Goal: Task Accomplishment & Management: Manage account settings

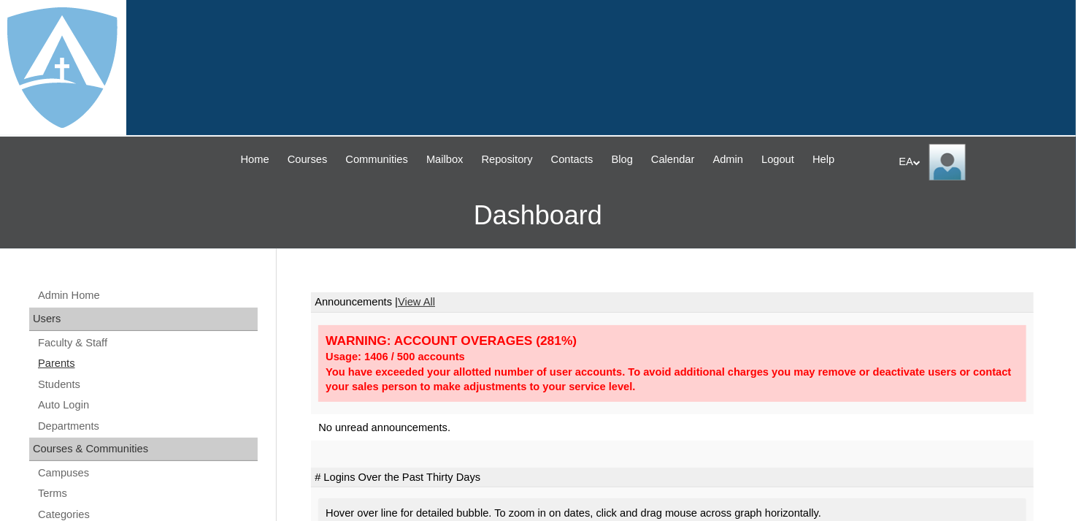
drag, startPoint x: 74, startPoint y: 364, endPoint x: 93, endPoint y: 361, distance: 19.2
click at [74, 364] on link "Parents" at bounding box center [147, 363] width 221 height 18
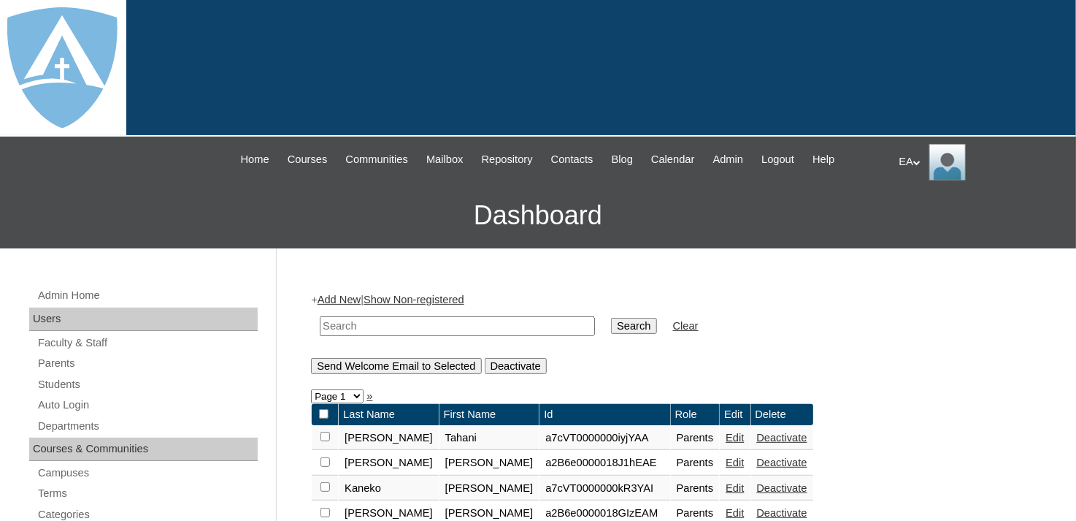
click at [400, 321] on input "text" at bounding box center [457, 326] width 275 height 20
drag, startPoint x: 84, startPoint y: 377, endPoint x: 125, endPoint y: 360, distance: 44.2
click at [84, 377] on link "Students" at bounding box center [147, 384] width 221 height 18
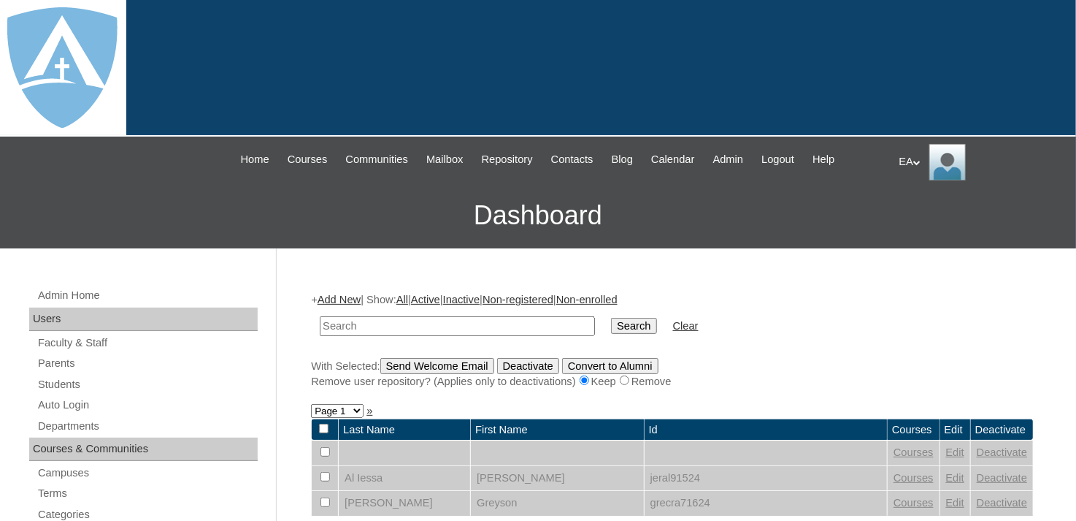
drag, startPoint x: 0, startPoint y: 0, endPoint x: 340, endPoint y: 325, distance: 470.5
click at [340, 325] on input "text" at bounding box center [457, 326] width 275 height 20
type input "andino"
click at [610, 321] on table "andino Search Clear" at bounding box center [509, 325] width 396 height 37
click at [611, 323] on input "Search" at bounding box center [633, 326] width 45 height 16
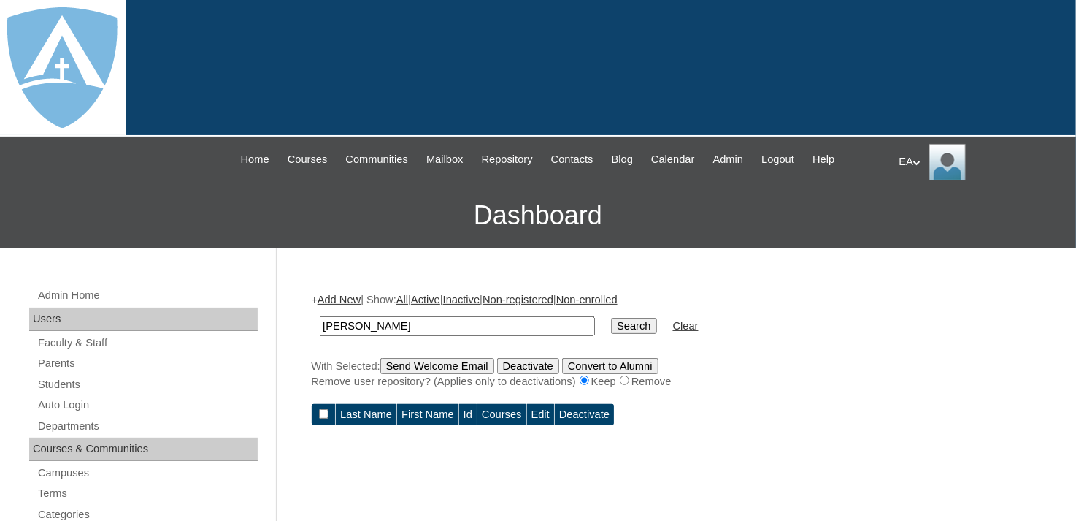
drag, startPoint x: 46, startPoint y: 361, endPoint x: 30, endPoint y: 351, distance: 19.0
click at [46, 361] on link "Parents" at bounding box center [147, 363] width 221 height 18
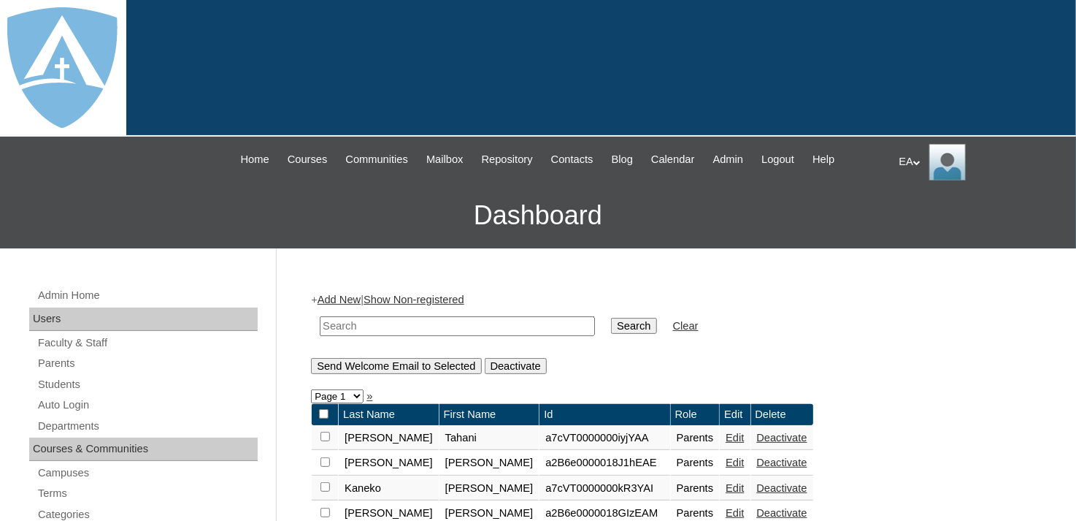
click at [436, 322] on input "text" at bounding box center [457, 326] width 275 height 20
type input "hartwell"
click at [611, 318] on input "Search" at bounding box center [633, 326] width 45 height 16
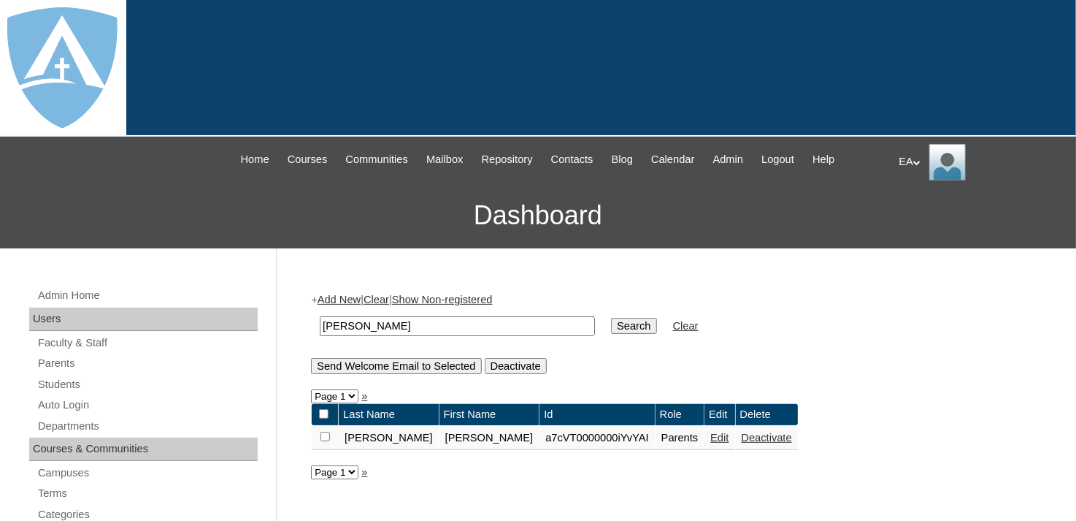
click at [705, 434] on td "Edit" at bounding box center [720, 438] width 30 height 25
click at [711, 436] on link "Edit" at bounding box center [720, 438] width 18 height 12
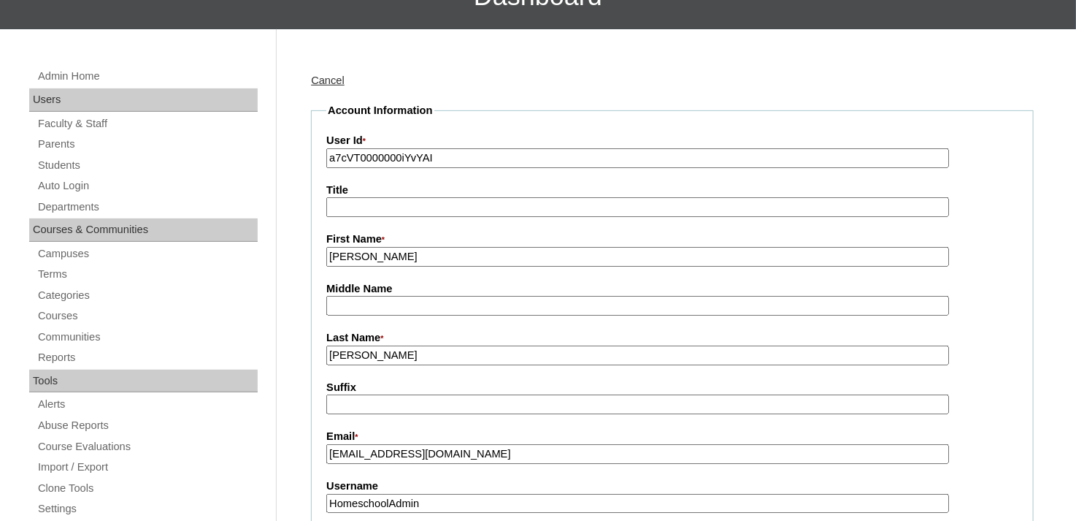
scroll to position [365, 0]
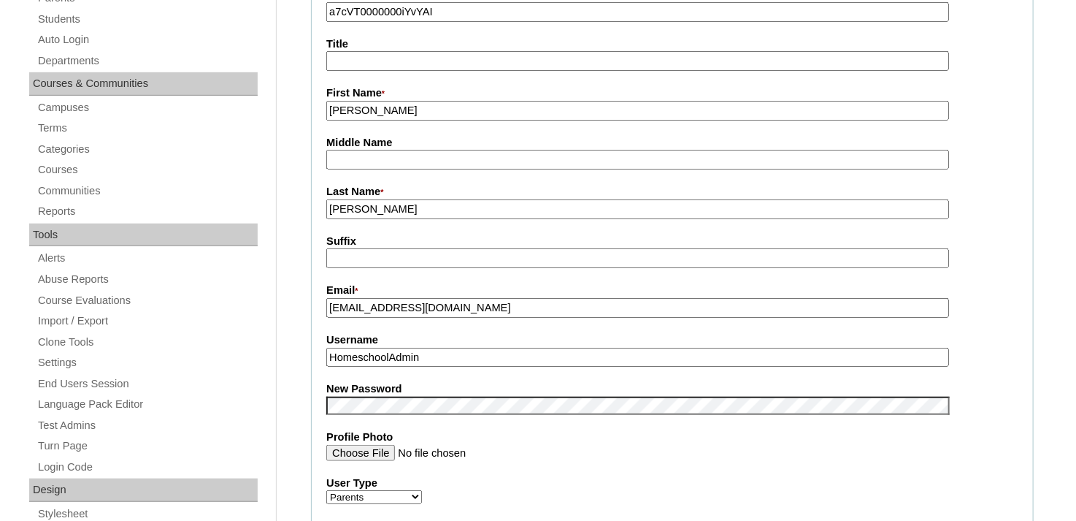
drag, startPoint x: 472, startPoint y: 306, endPoint x: 319, endPoint y: 298, distance: 153.6
click at [319, 298] on fieldset "Account Information User Id * a7cVT0000000iYvYAI Title First Name * Keith Middl…" at bounding box center [672, 393] width 723 height 873
drag, startPoint x: 430, startPoint y: 351, endPoint x: 323, endPoint y: 347, distance: 106.7
click at [323, 347] on fieldset "Account Information User Id * a7cVT0000000iYvYAI Title First Name * Keith Middl…" at bounding box center [672, 393] width 723 height 873
paste input "hartwell1025@gmail.com"
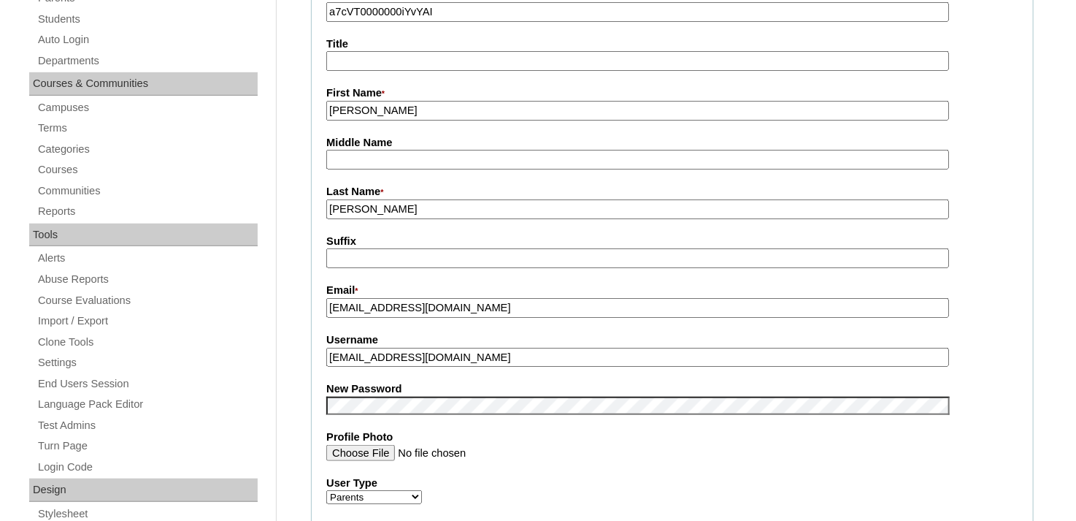
type input "hartwell1025@gmail.com"
click at [992, 363] on fieldset "Account Information User Id * a7cVT0000000iYvYAI Title First Name * Keith Middl…" at bounding box center [672, 393] width 723 height 873
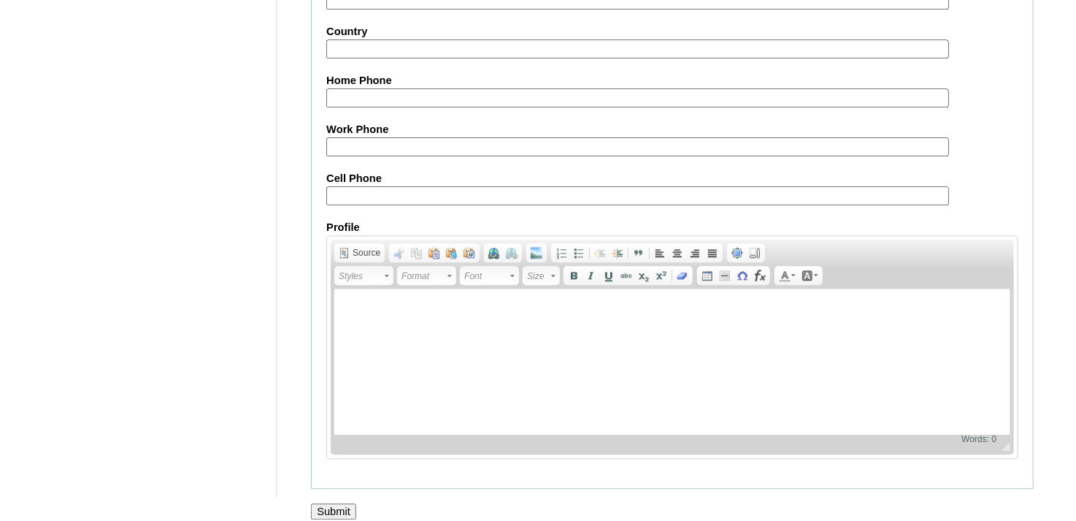
scroll to position [1461, 0]
click at [329, 502] on input "Submit" at bounding box center [333, 510] width 45 height 16
